Goal: Task Accomplishment & Management: Complete application form

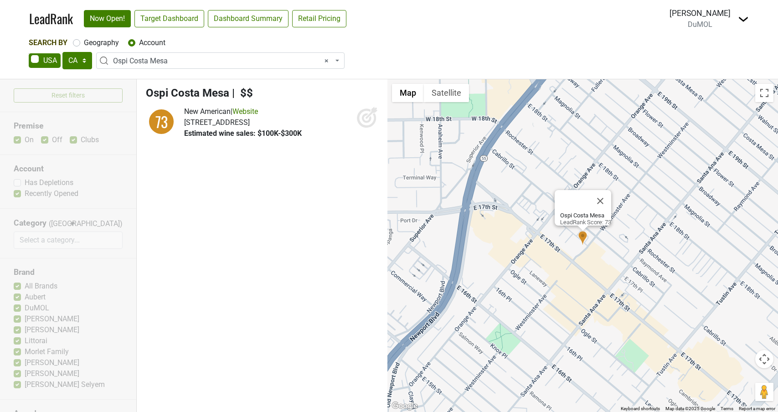
select select "CA"
select select "124465514"
select select
click at [84, 42] on label "Geography" at bounding box center [101, 42] width 35 height 11
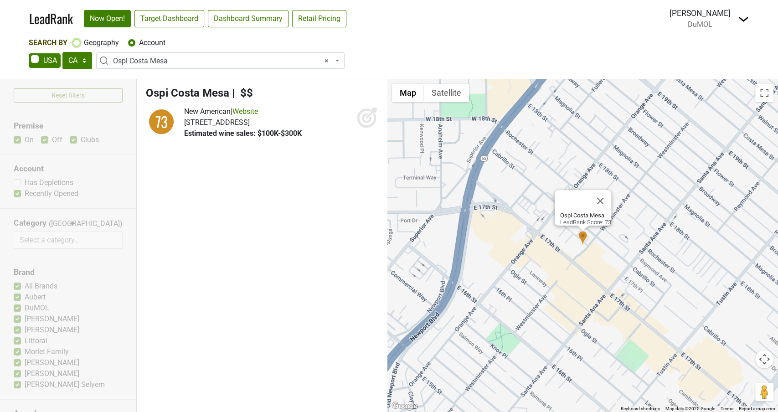
click at [77, 42] on input "Geography" at bounding box center [76, 41] width 7 height 9
radio input "true"
select select
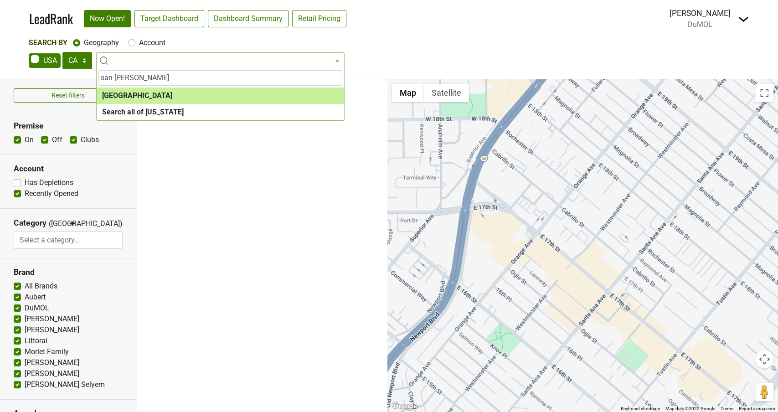
type input "san fran"
select select "1259"
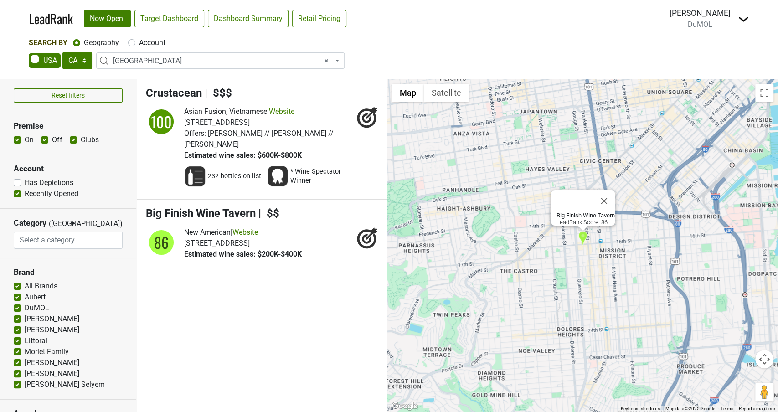
click at [25, 180] on label "Has Depletions" at bounding box center [49, 182] width 49 height 11
click at [18, 180] on input "Has Depletions" at bounding box center [17, 181] width 7 height 9
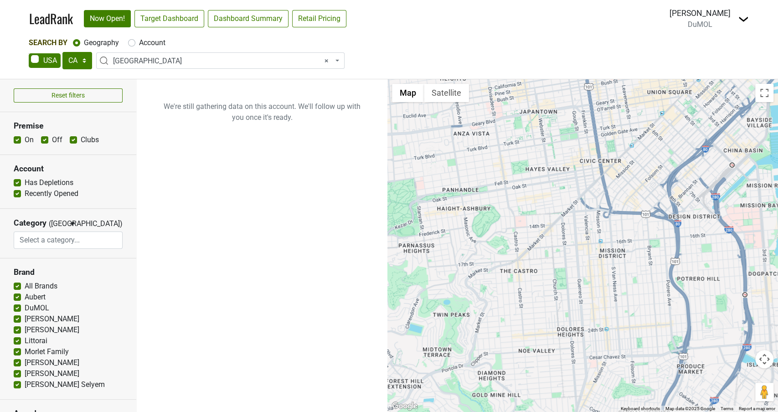
click at [25, 181] on label "Has Depletions" at bounding box center [49, 182] width 49 height 11
click at [19, 181] on input "Has Depletions" at bounding box center [17, 181] width 7 height 9
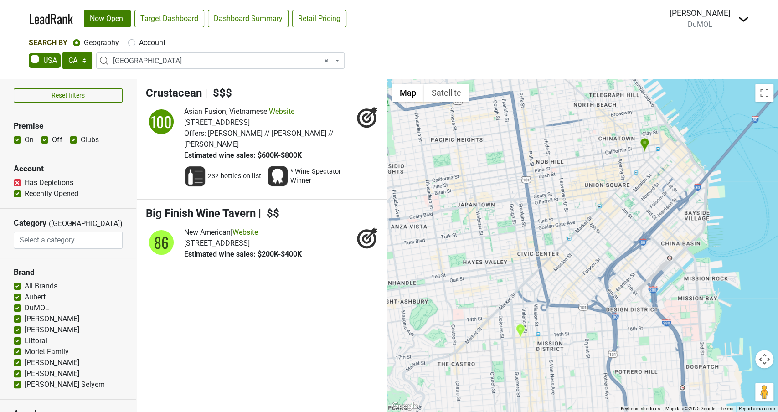
click at [25, 181] on label "Has Depletions" at bounding box center [49, 182] width 49 height 11
click at [16, 181] on input "Has Depletions" at bounding box center [17, 181] width 7 height 9
checkbox input "false"
click at [139, 44] on label "Account" at bounding box center [152, 42] width 26 height 11
click at [132, 44] on input "Account" at bounding box center [131, 41] width 7 height 9
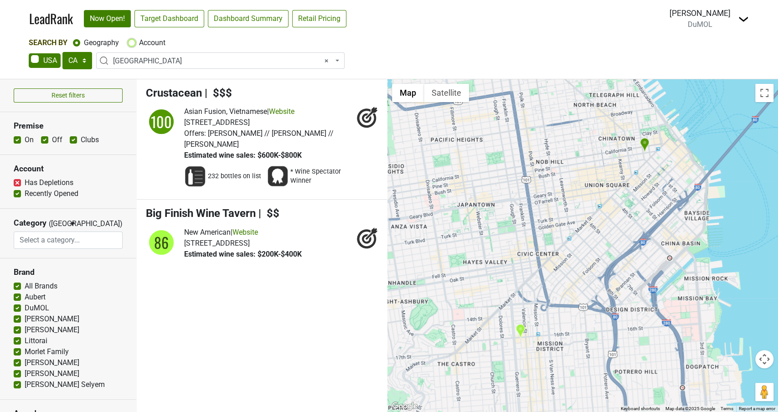
radio input "true"
select select
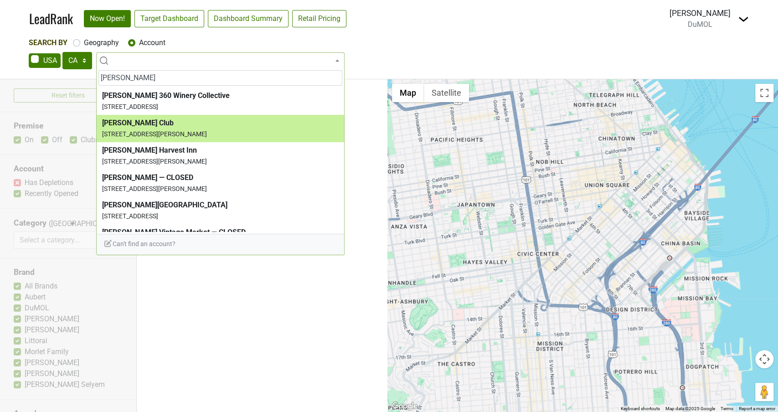
type input "amador"
select select "124453856"
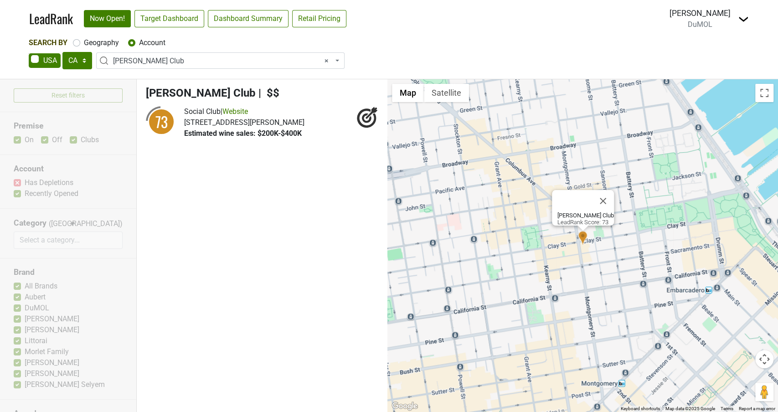
click at [84, 42] on label "Geography" at bounding box center [101, 42] width 35 height 11
click at [77, 42] on input "Geography" at bounding box center [76, 41] width 7 height 9
radio input "true"
select select
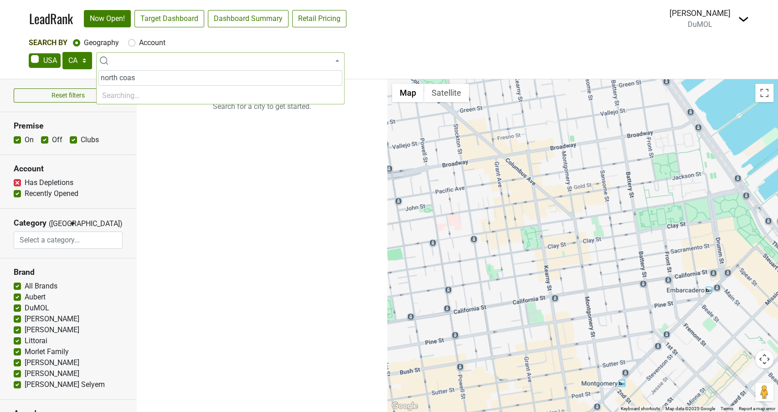
type input "north coast"
select select "1165"
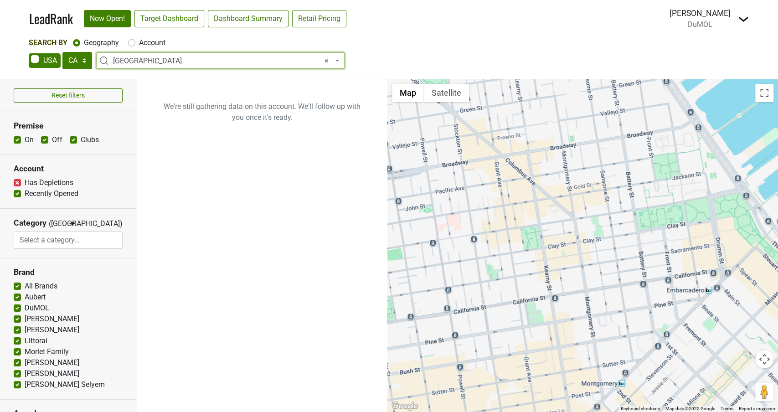
click at [156, 54] on span "× North Coast CA" at bounding box center [220, 60] width 248 height 16
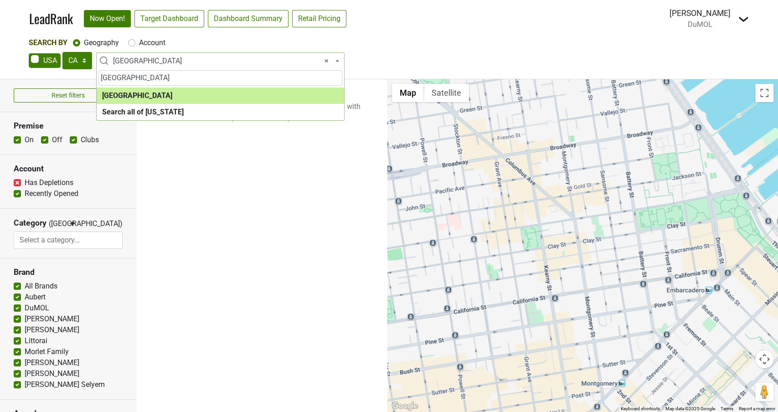
type input "sacramento"
select select "1143"
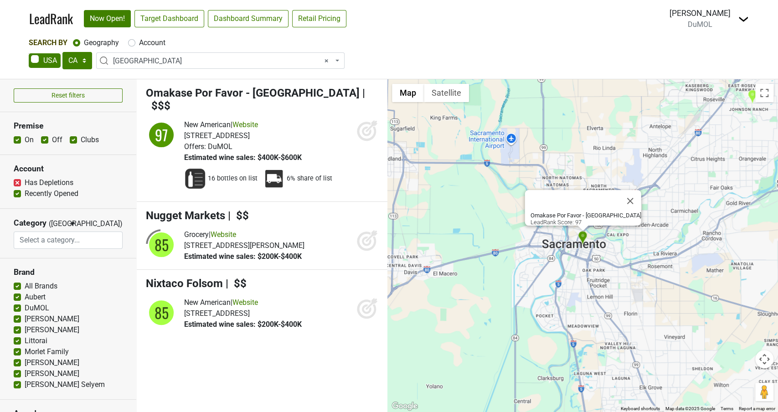
click at [363, 119] on icon at bounding box center [367, 130] width 22 height 22
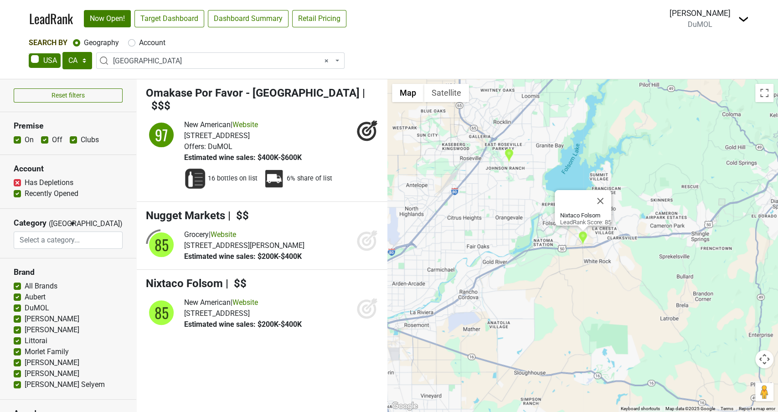
click at [371, 299] on icon at bounding box center [367, 308] width 22 height 22
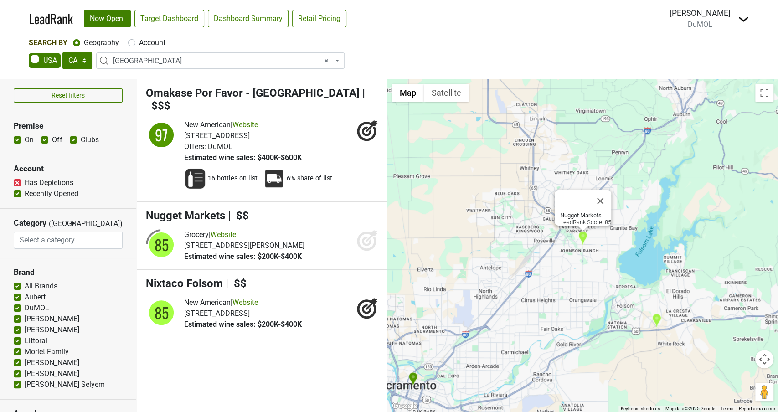
drag, startPoint x: 370, startPoint y: 229, endPoint x: 320, endPoint y: 187, distance: 65.4
click at [370, 237] on icon at bounding box center [367, 242] width 10 height 10
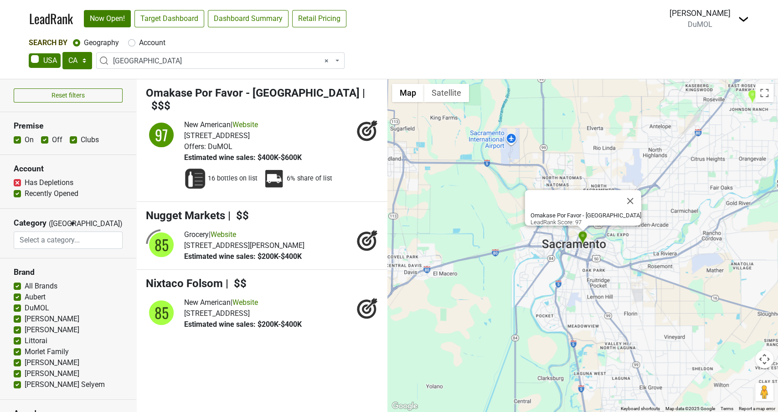
click at [128, 61] on span "× Sacramento Area" at bounding box center [223, 61] width 220 height 11
type input "napa"
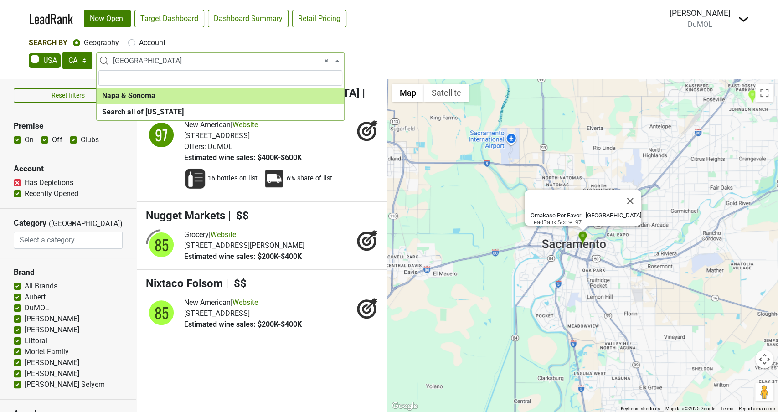
select select "1138"
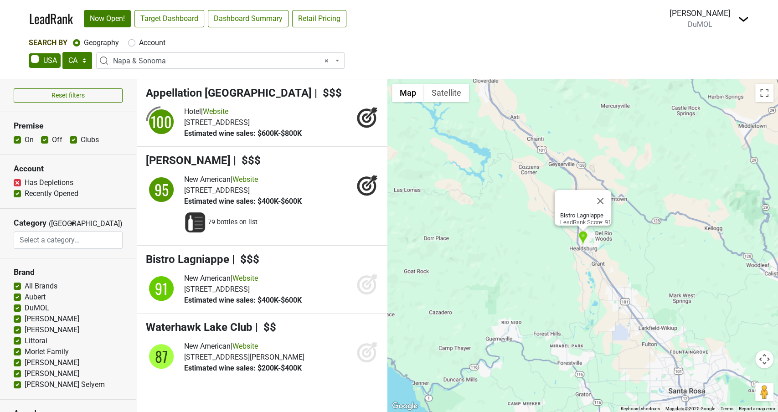
click at [364, 281] on icon at bounding box center [367, 285] width 10 height 10
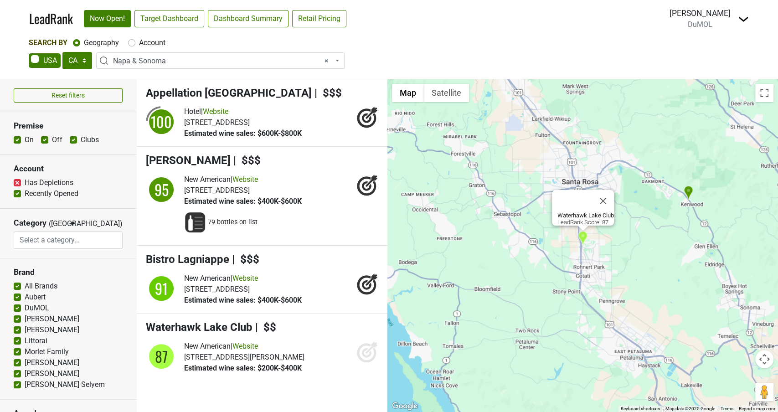
click at [368, 352] on icon at bounding box center [367, 352] width 22 height 22
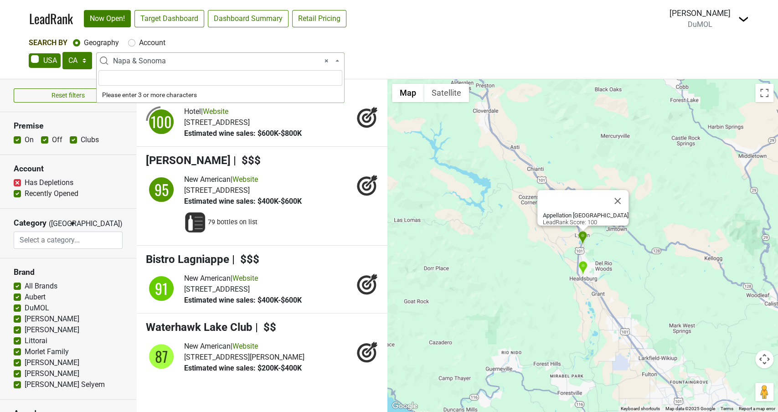
click at [126, 61] on span "× Napa & Sonoma" at bounding box center [223, 61] width 220 height 11
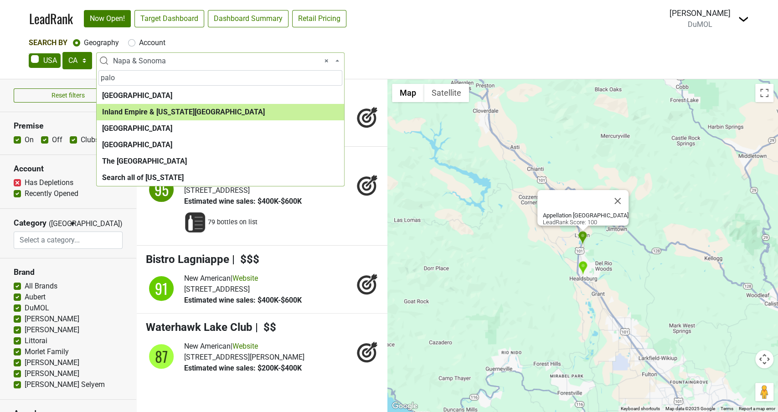
type input "palo"
select select "1092"
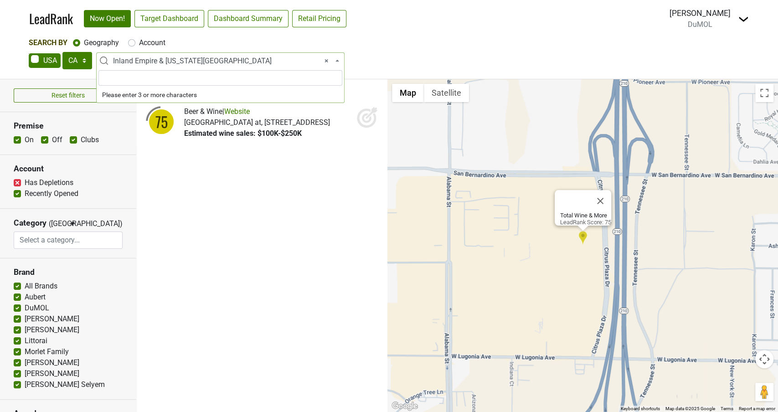
click at [149, 60] on span "× Inland Empire & California Desert" at bounding box center [223, 61] width 220 height 11
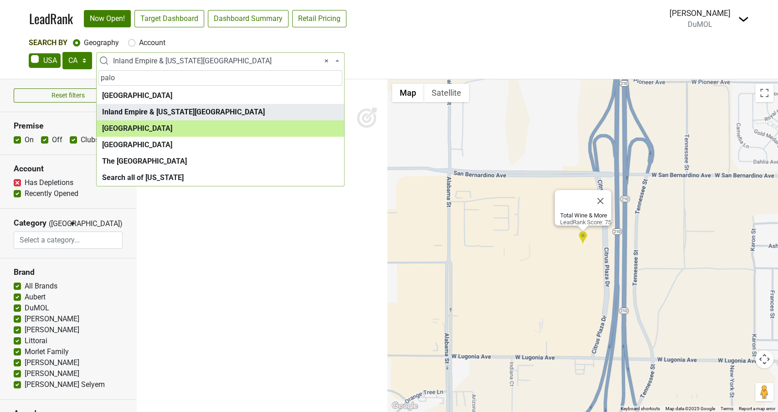
type input "palo"
select select "1140"
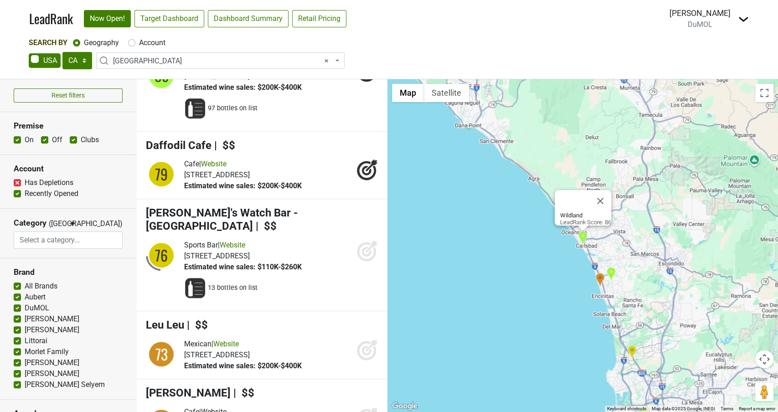
scroll to position [379, 0]
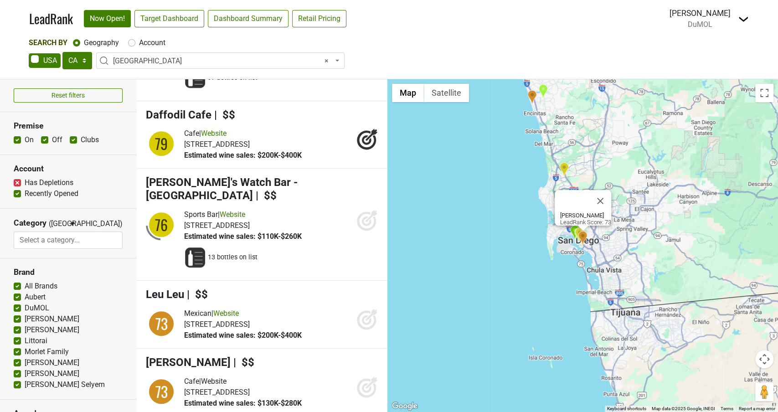
click at [370, 385] on icon at bounding box center [367, 388] width 10 height 10
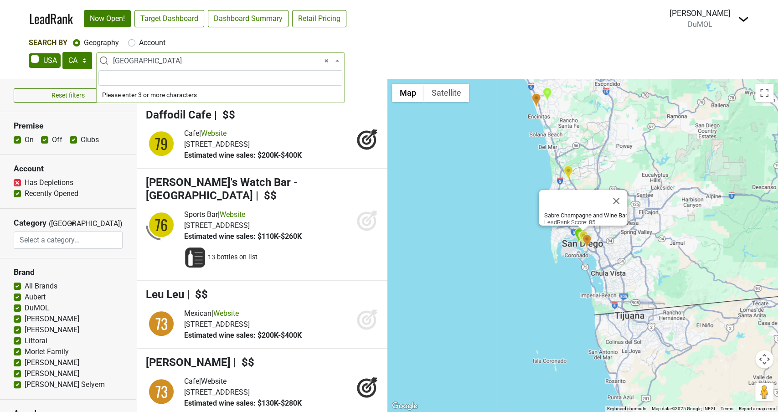
click at [134, 56] on span "× San Diego Area" at bounding box center [223, 61] width 220 height 11
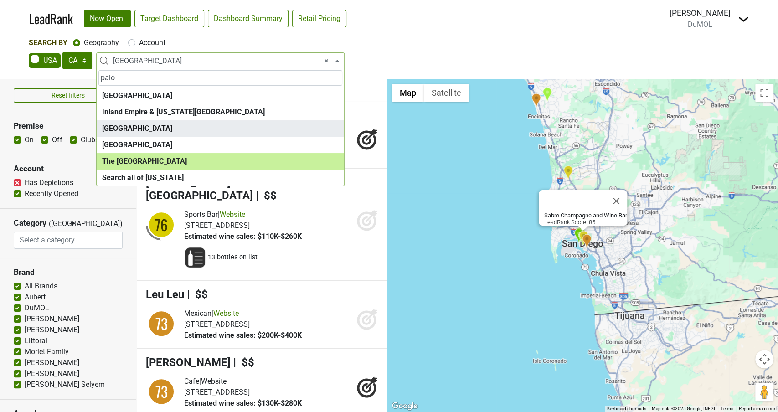
type input "palo"
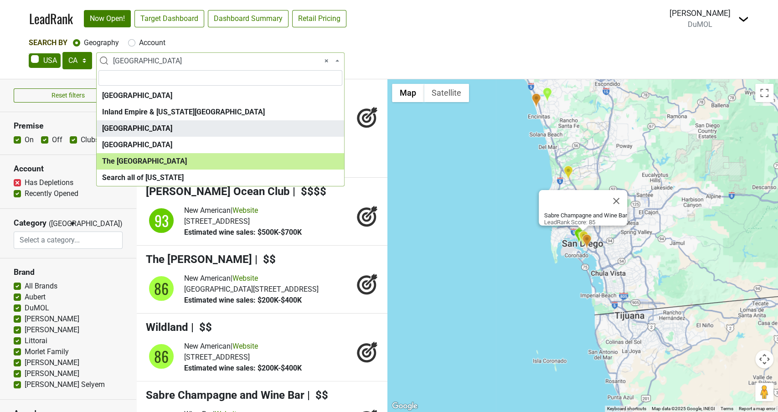
select select "1181"
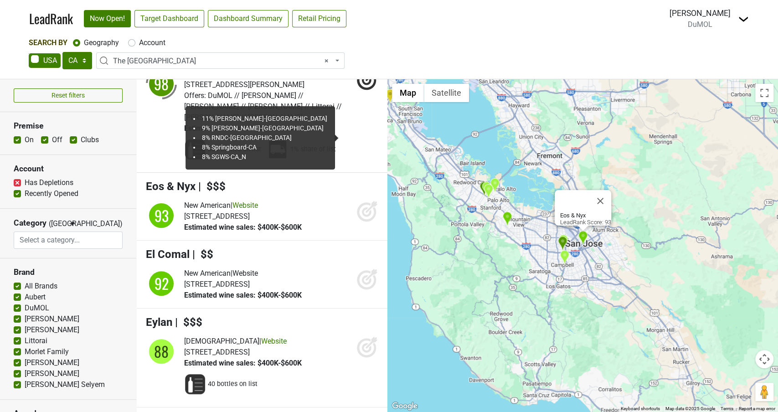
scroll to position [152, 0]
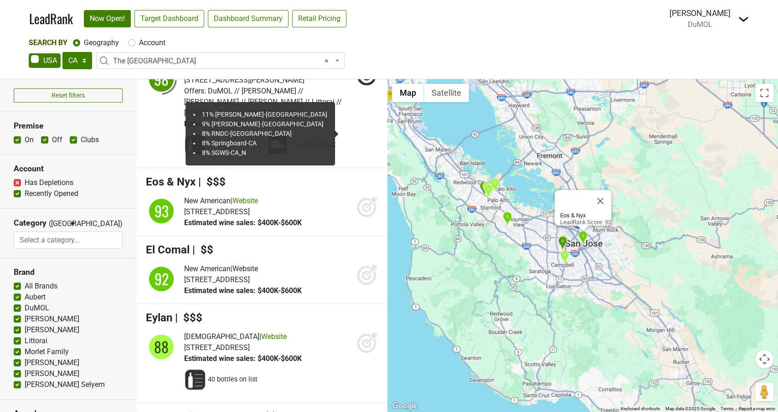
drag, startPoint x: 363, startPoint y: 190, endPoint x: 363, endPoint y: 222, distance: 31.5
click at [363, 196] on icon at bounding box center [367, 207] width 22 height 22
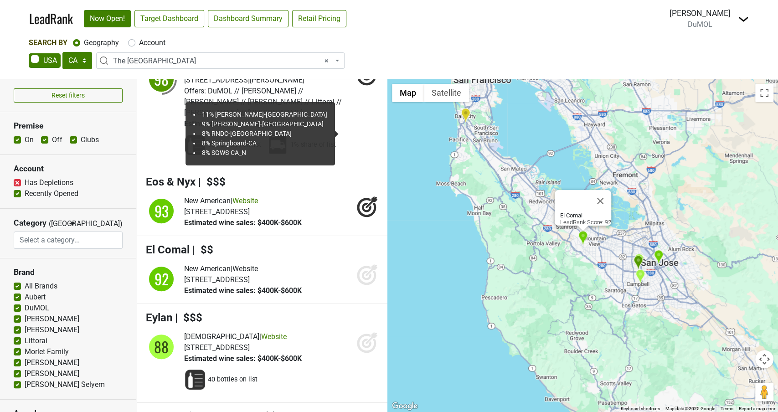
click at [368, 263] on icon at bounding box center [367, 274] width 22 height 22
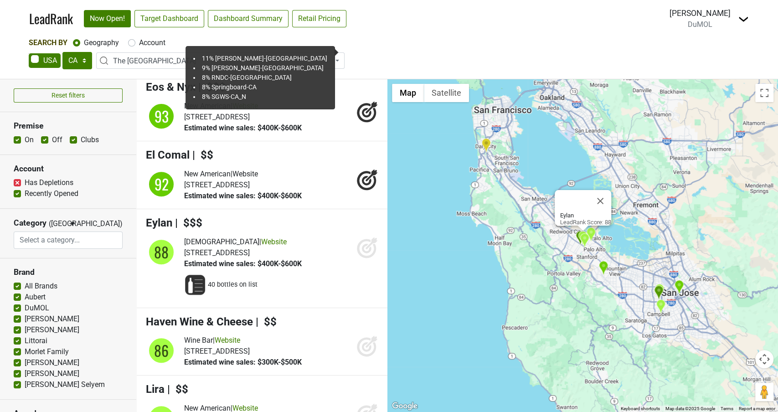
scroll to position [252, 0]
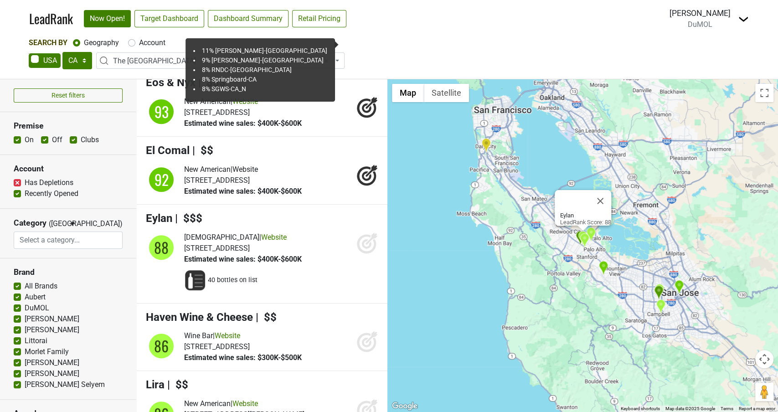
click at [368, 240] on icon at bounding box center [366, 243] width 19 height 19
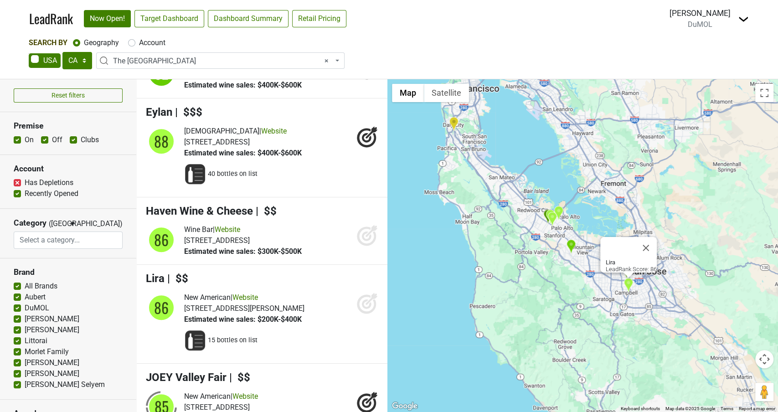
scroll to position [359, 0]
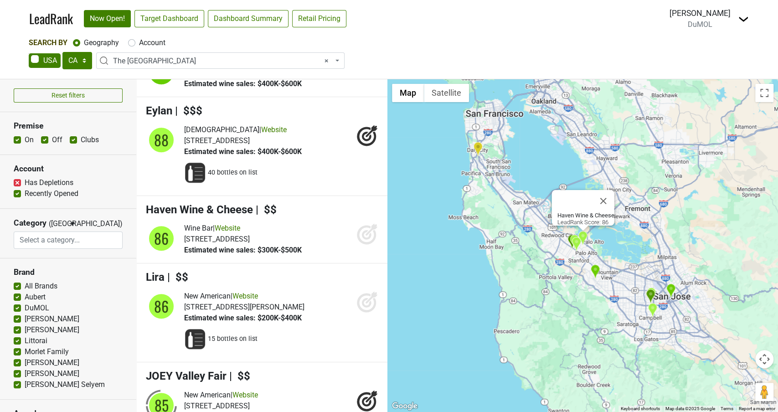
click at [365, 240] on icon at bounding box center [367, 234] width 22 height 22
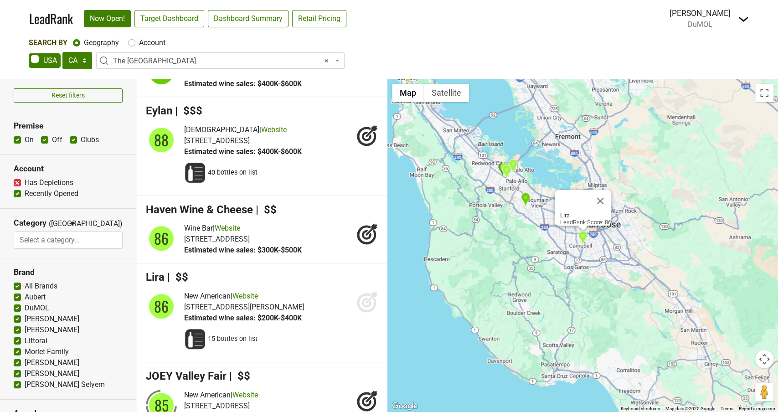
drag, startPoint x: 366, startPoint y: 301, endPoint x: 357, endPoint y: 300, distance: 8.7
click at [365, 301] on icon at bounding box center [367, 302] width 22 height 22
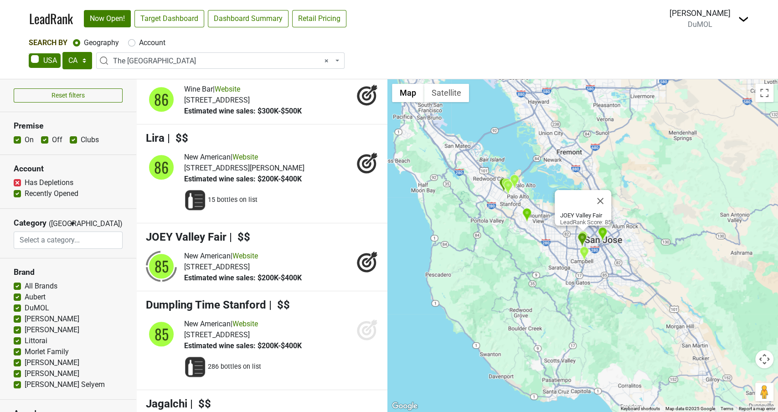
scroll to position [552, 0]
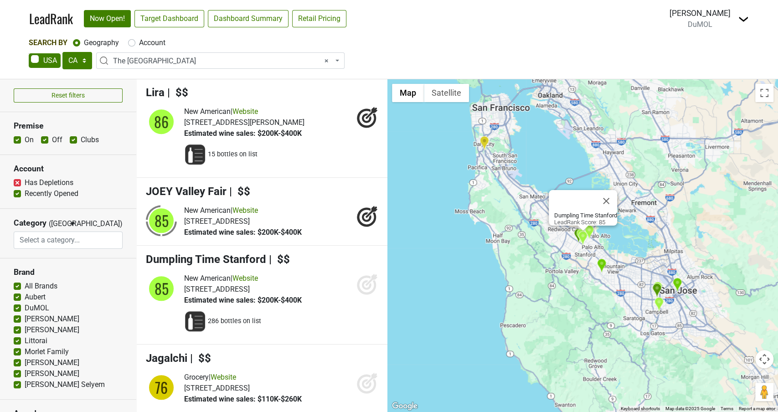
click at [362, 283] on icon at bounding box center [367, 284] width 22 height 22
click at [258, 281] on link "Website" at bounding box center [245, 278] width 26 height 9
click at [366, 287] on icon at bounding box center [367, 284] width 22 height 22
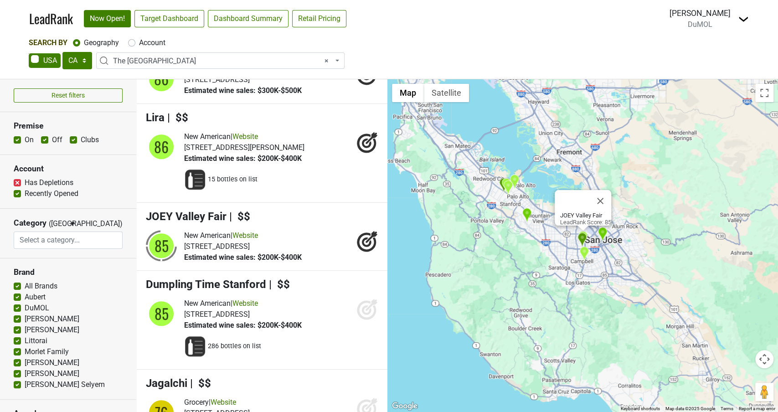
scroll to position [517, 0]
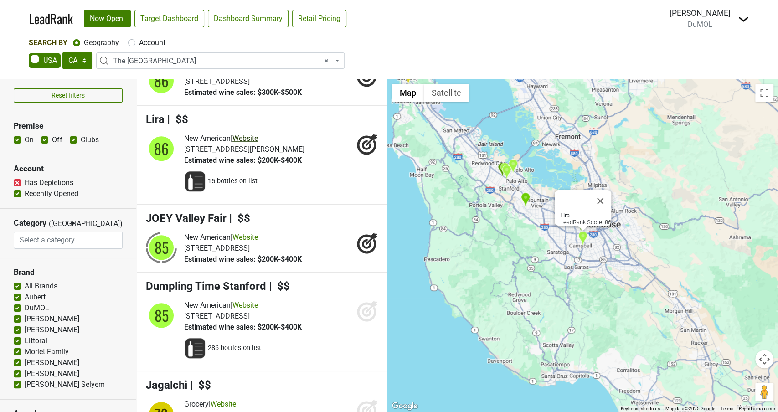
click at [250, 139] on link "Website" at bounding box center [245, 138] width 26 height 9
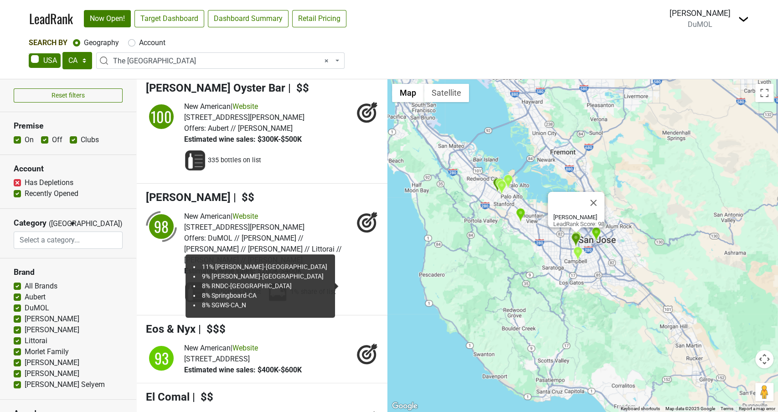
scroll to position [0, 0]
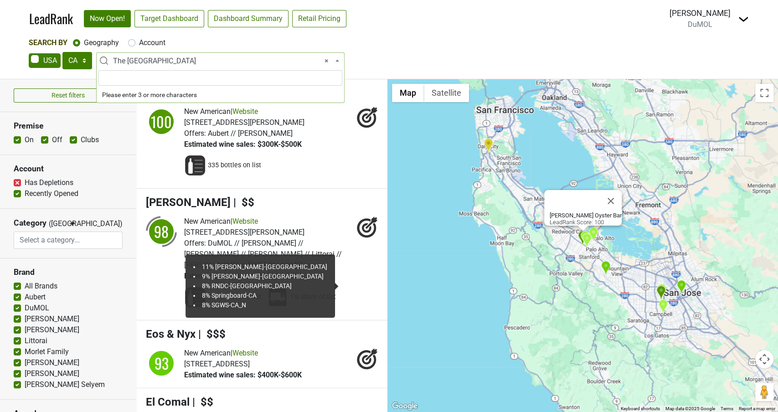
click at [184, 58] on span "× The Peninsula & South Bay" at bounding box center [223, 61] width 220 height 11
type input "tahoe"
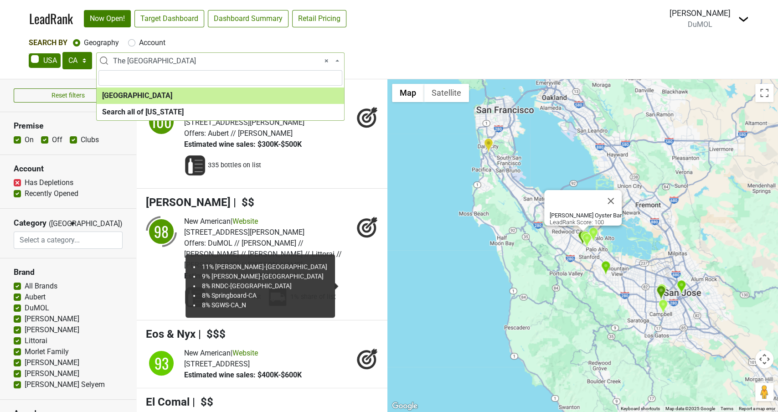
select select "1167"
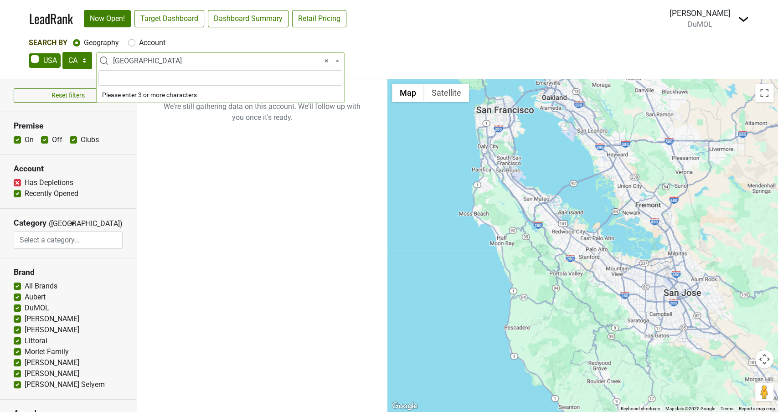
click at [151, 62] on span "× Lake Tahoe" at bounding box center [223, 61] width 220 height 11
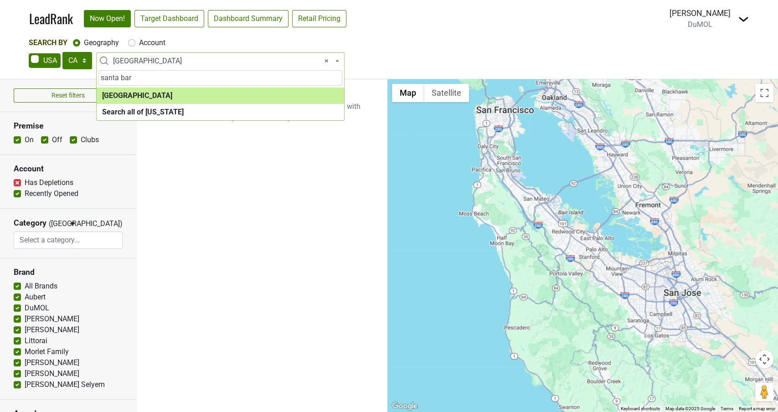
type input "santa bar"
select select "1139"
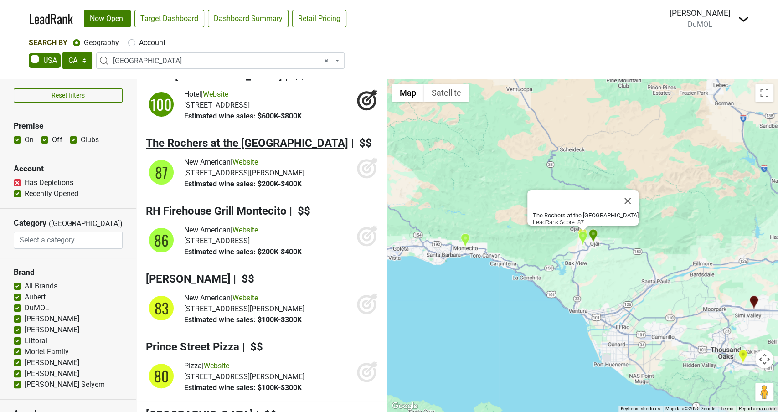
scroll to position [21, 0]
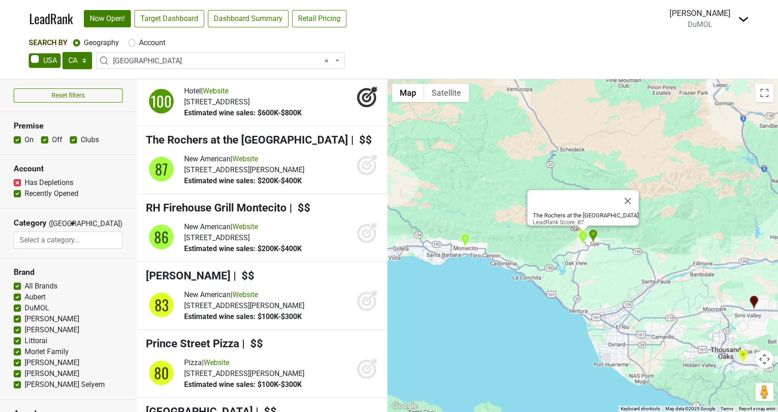
click at [367, 166] on icon at bounding box center [367, 165] width 22 height 22
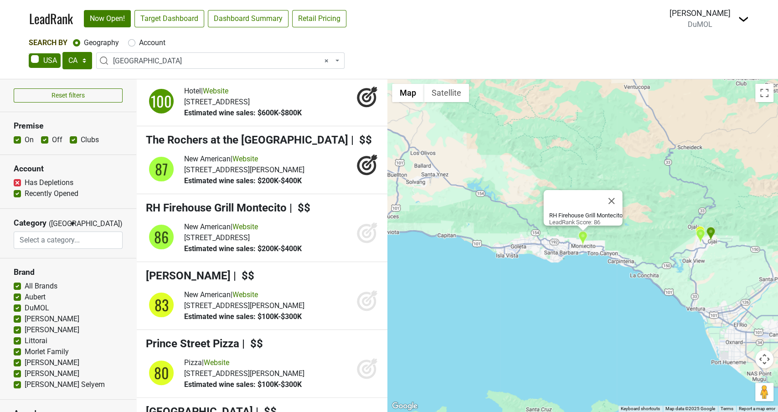
click at [369, 232] on icon at bounding box center [367, 234] width 10 height 10
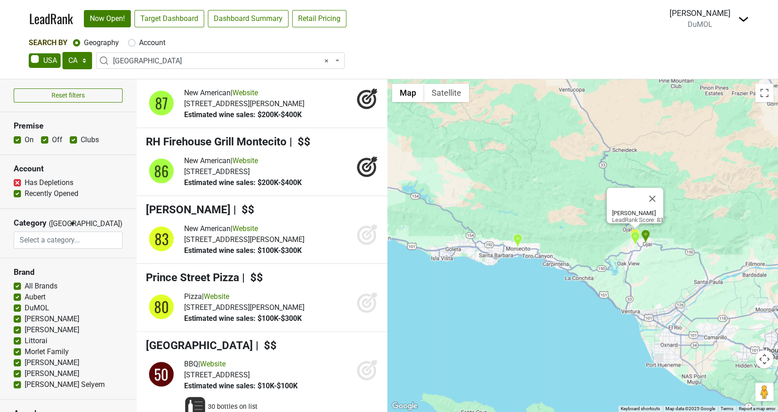
scroll to position [114, 0]
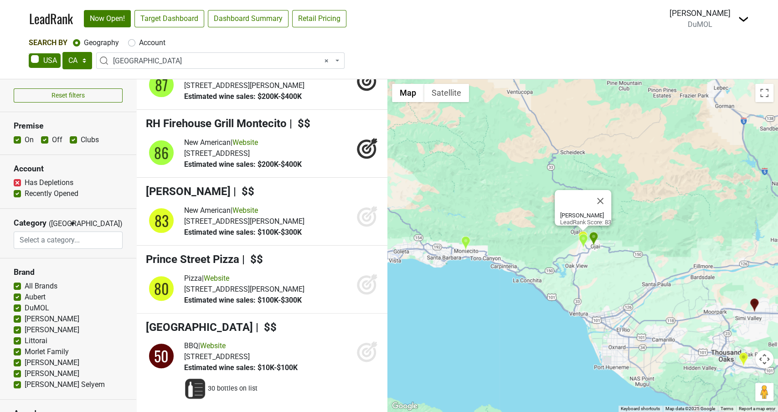
click at [356, 213] on icon at bounding box center [367, 216] width 22 height 22
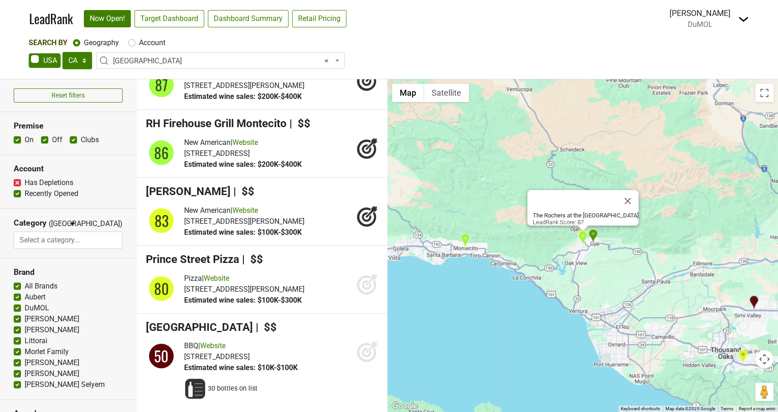
click at [139, 43] on label "Account" at bounding box center [152, 42] width 26 height 11
click at [134, 43] on input "Account" at bounding box center [131, 41] width 7 height 9
radio input "true"
select select
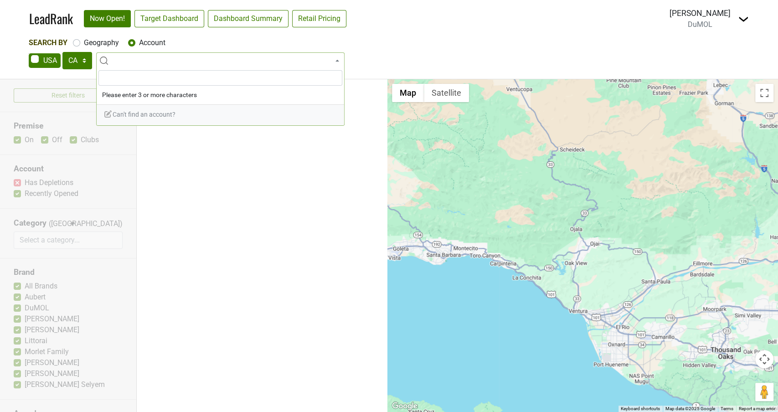
scroll to position [0, 0]
click at [117, 80] on input "ritz vcarlton" at bounding box center [220, 77] width 244 height 15
drag, startPoint x: 134, startPoint y: 79, endPoint x: 92, endPoint y: 74, distance: 42.6
click at [92, 74] on body "LeadRank Now Open! Target Dashboard Dashboard Summary Retail Pricing Loading...…" at bounding box center [389, 206] width 778 height 412
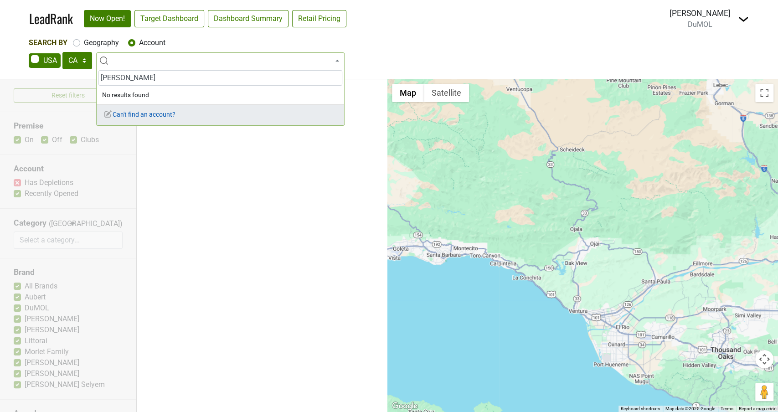
type input "marisella"
click at [132, 114] on span "Can't find an account?" at bounding box center [139, 114] width 72 height 7
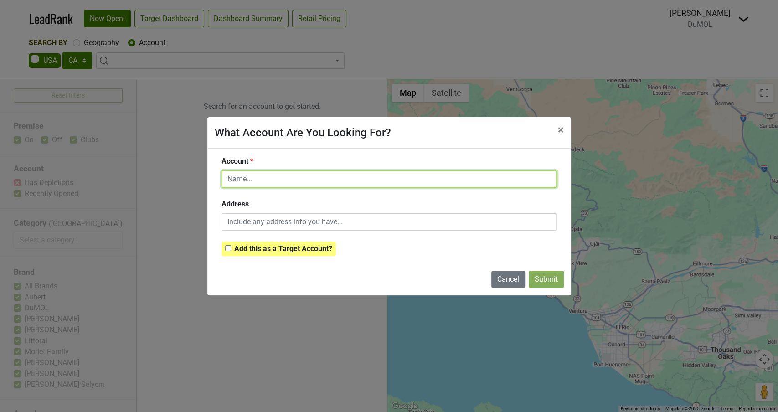
click at [251, 176] on input "text" at bounding box center [389, 178] width 335 height 17
type input "marisella"
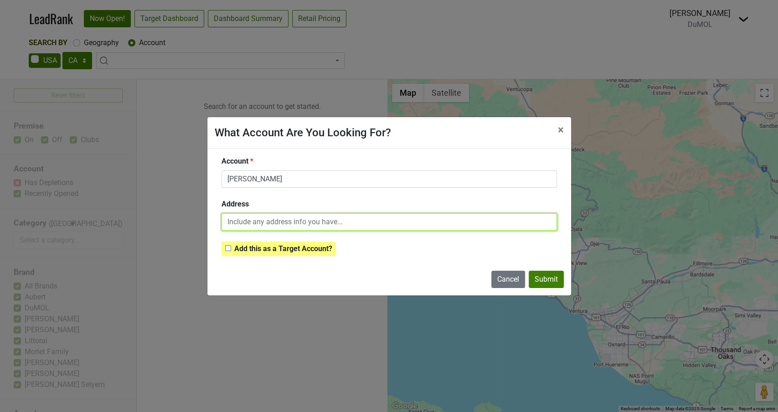
click at [253, 229] on input "text" at bounding box center [389, 221] width 335 height 17
type input "s"
type input "Goleta"
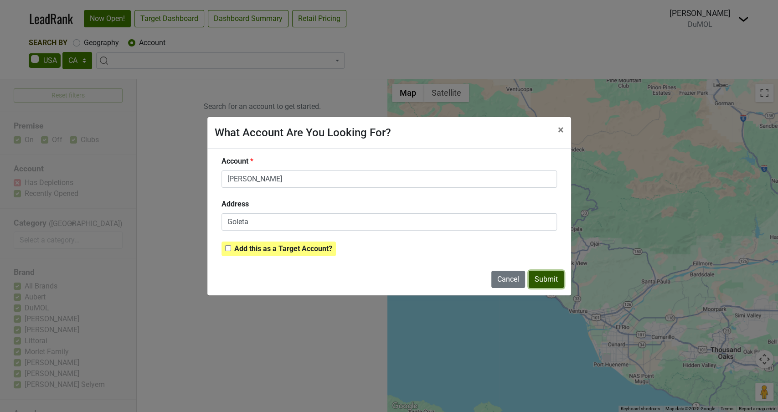
click at [536, 274] on button "Submit" at bounding box center [546, 279] width 35 height 17
